Goal: Find specific page/section: Find specific page/section

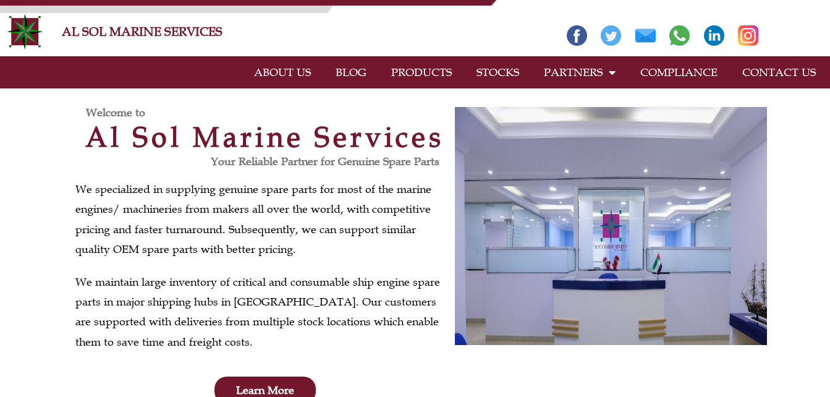
click at [424, 70] on link "PRODUCTS" at bounding box center [421, 72] width 85 height 28
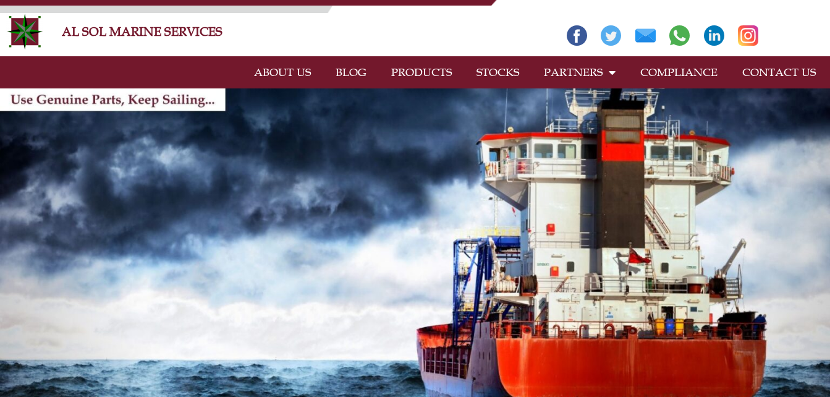
click at [499, 74] on link "STOCKS" at bounding box center [497, 72] width 67 height 28
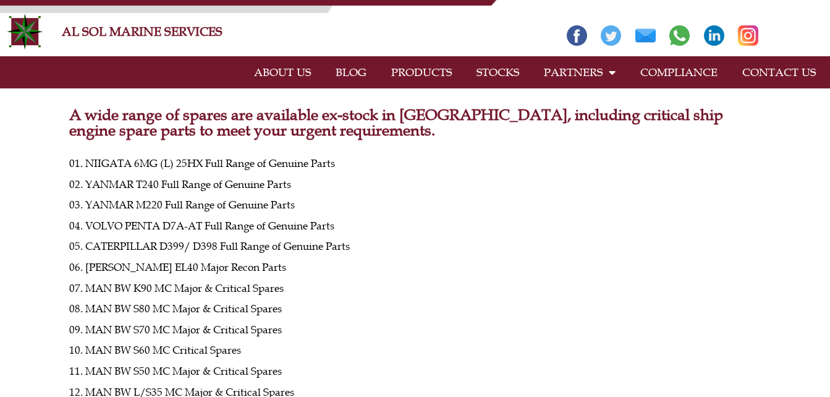
click at [677, 30] on img at bounding box center [679, 35] width 20 height 20
